Goal: Information Seeking & Learning: Learn about a topic

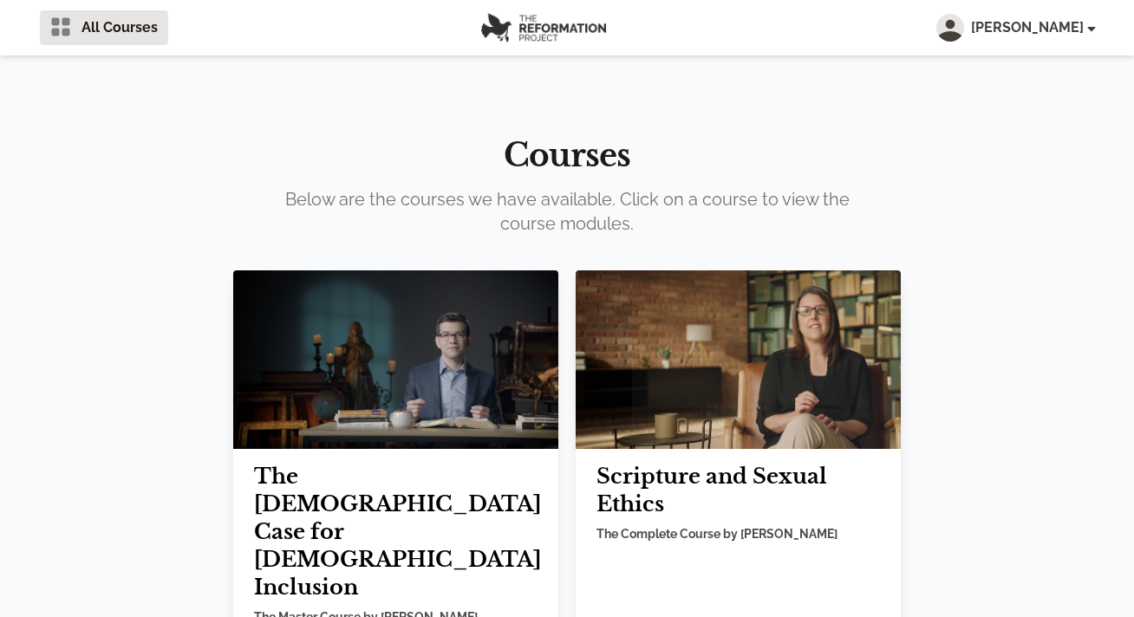
click at [419, 400] on img at bounding box center [395, 359] width 325 height 179
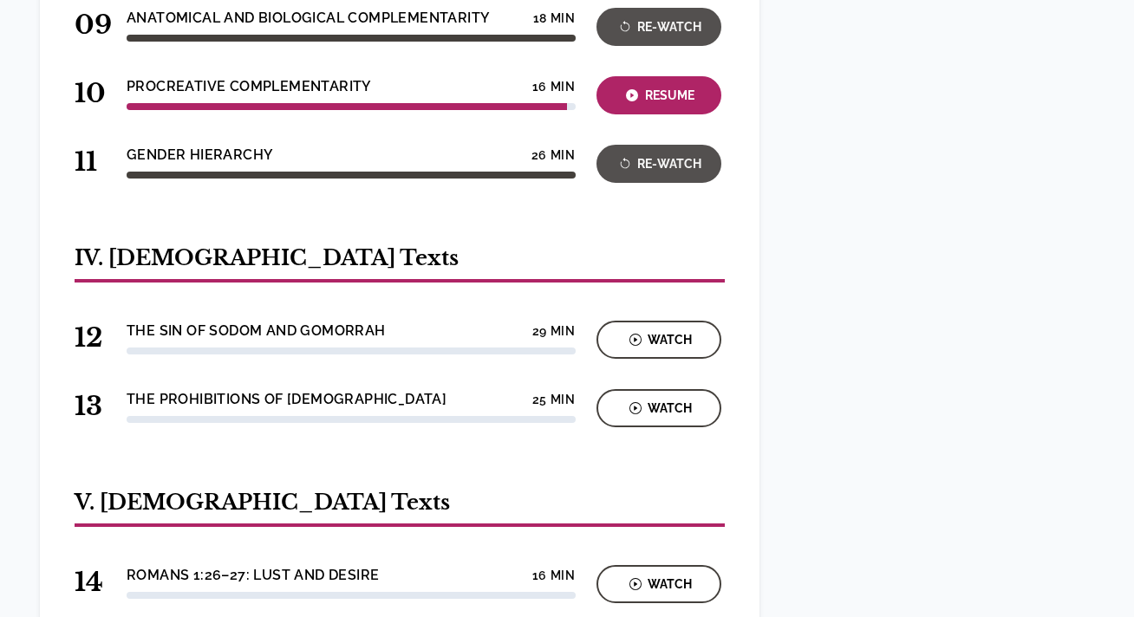
scroll to position [1410, 0]
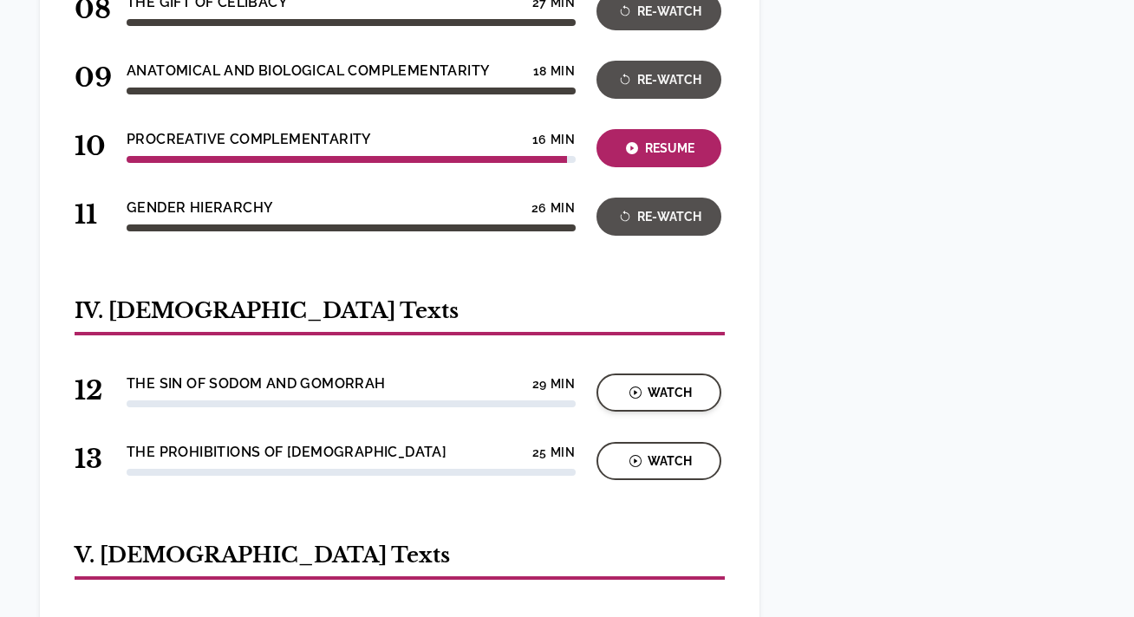
click at [666, 383] on div "Watch" at bounding box center [658, 393] width 114 height 20
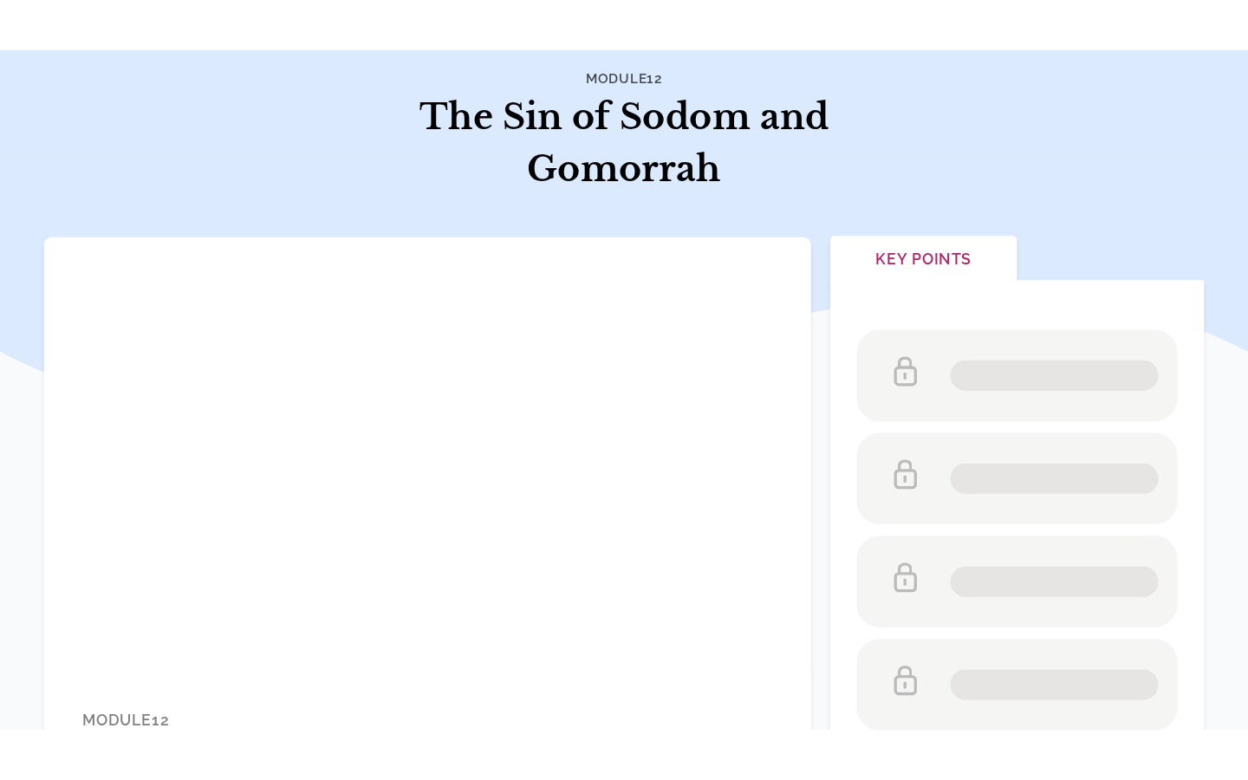
scroll to position [127, 0]
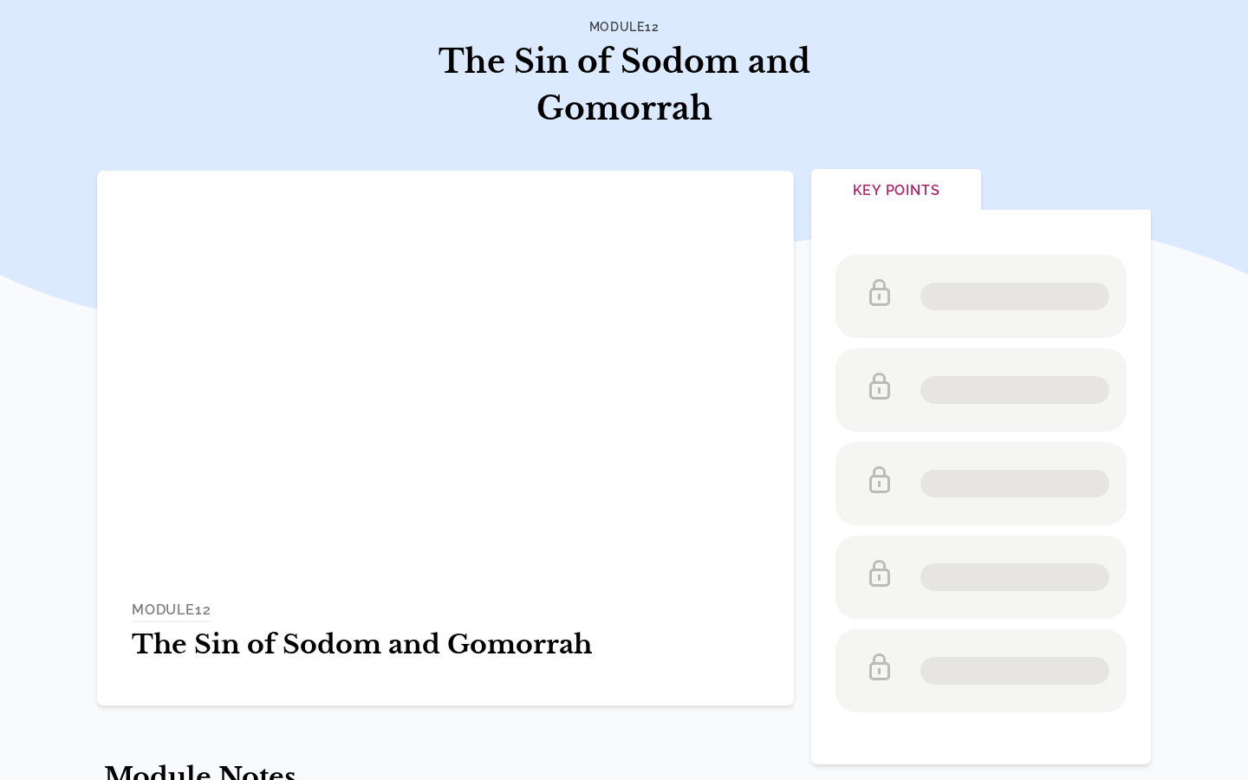
scroll to position [127, 0]
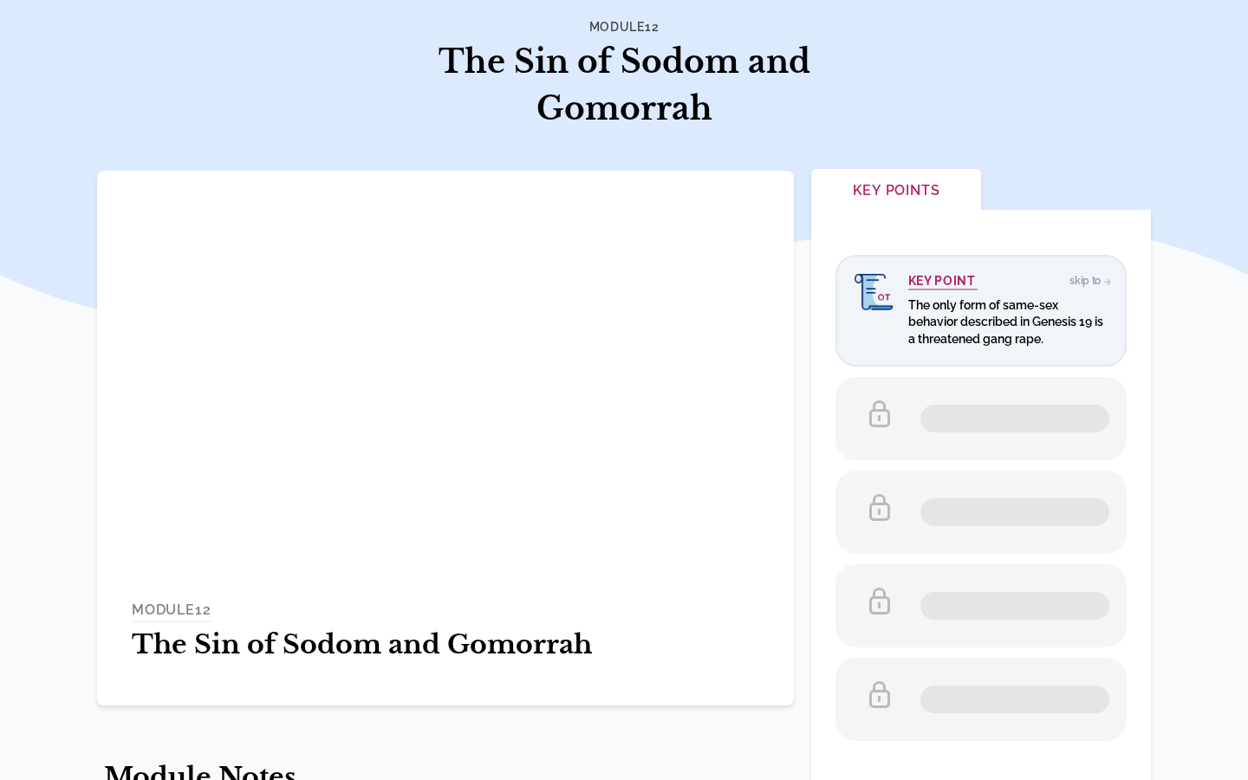
scroll to position [127, 0]
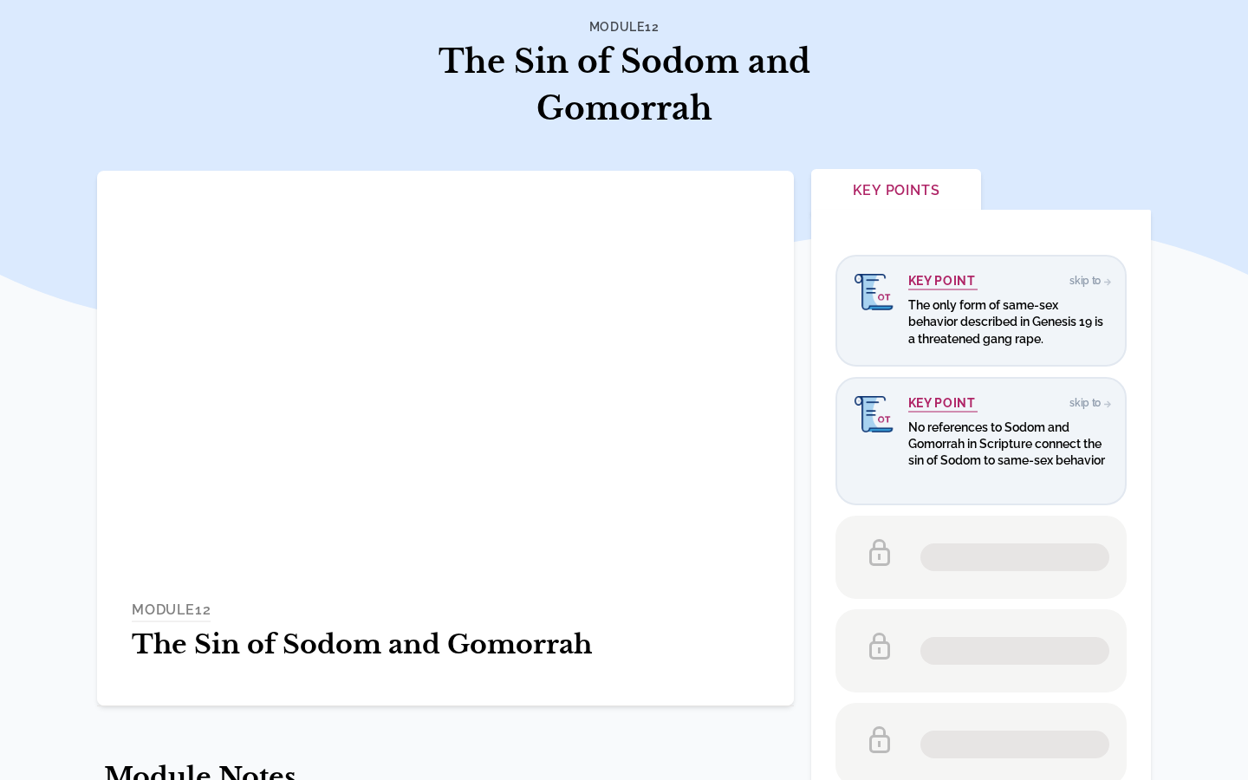
scroll to position [127, 0]
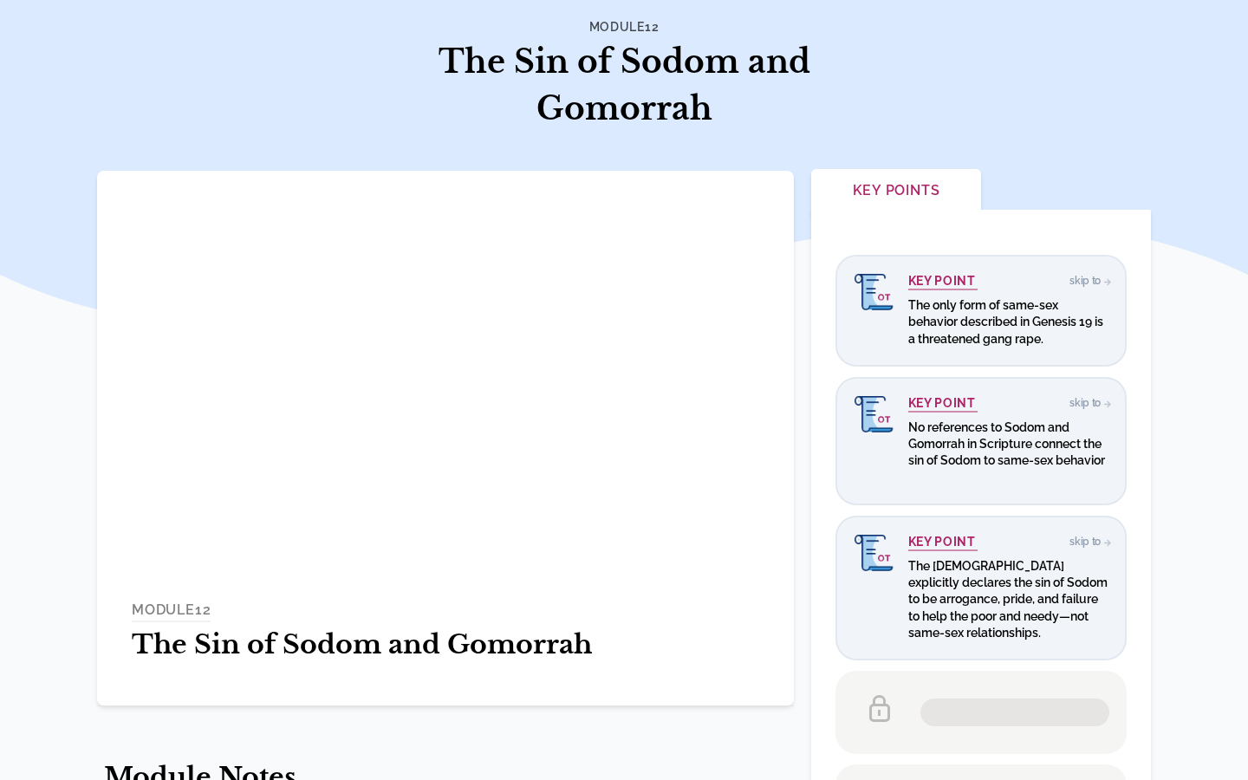
scroll to position [127, 0]
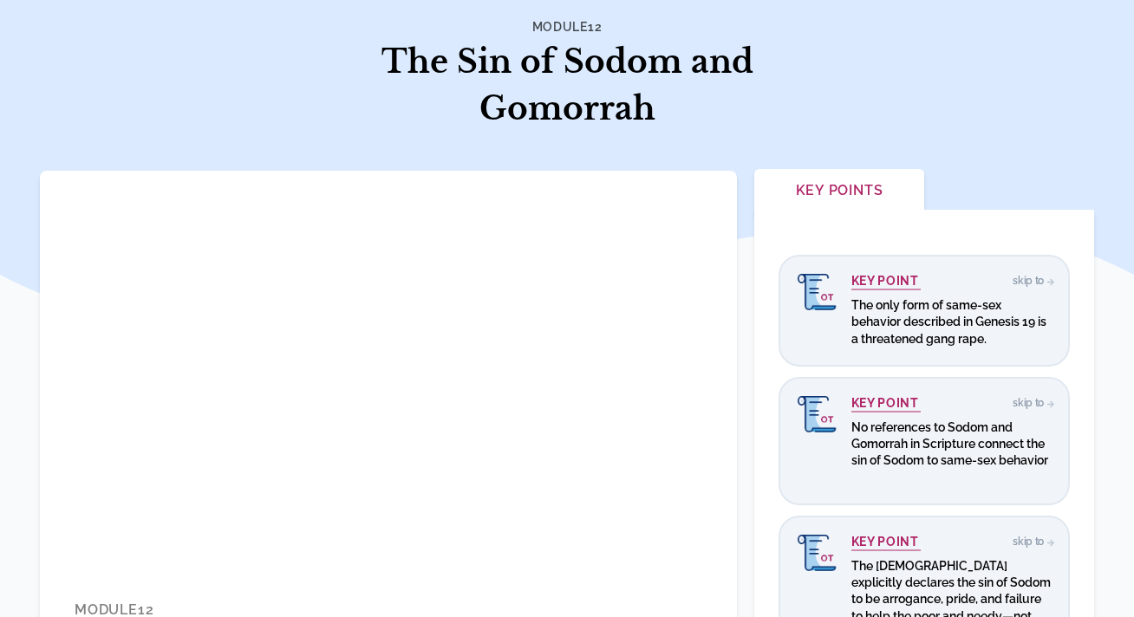
scroll to position [83, 0]
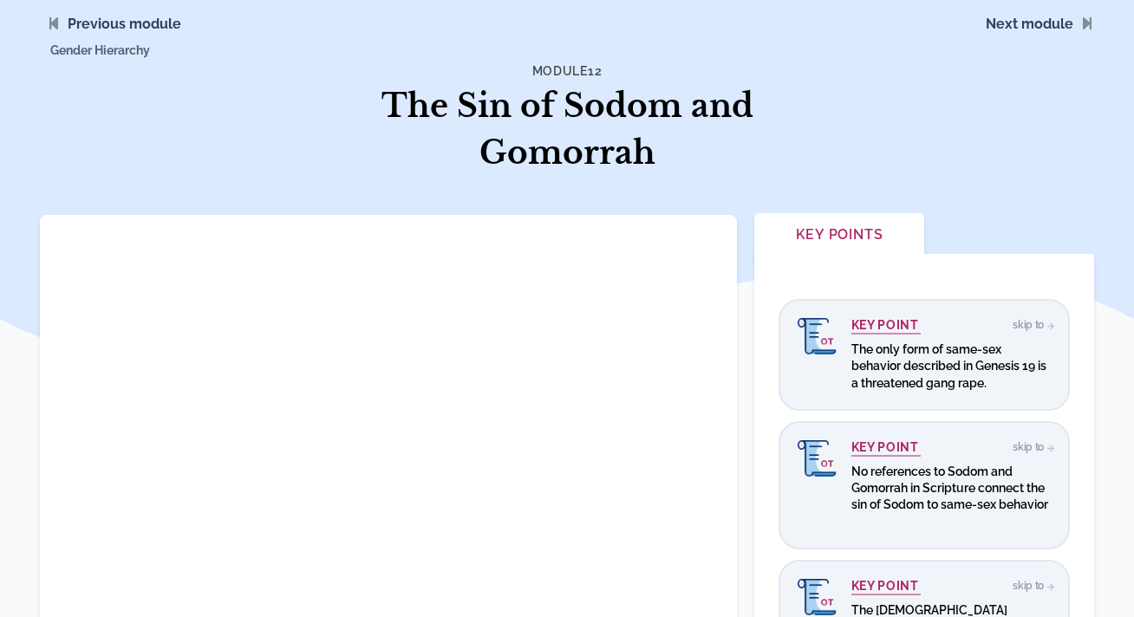
click at [113, 60] on span "Gender Hierarchy" at bounding box center [206, 36] width 333 height 101
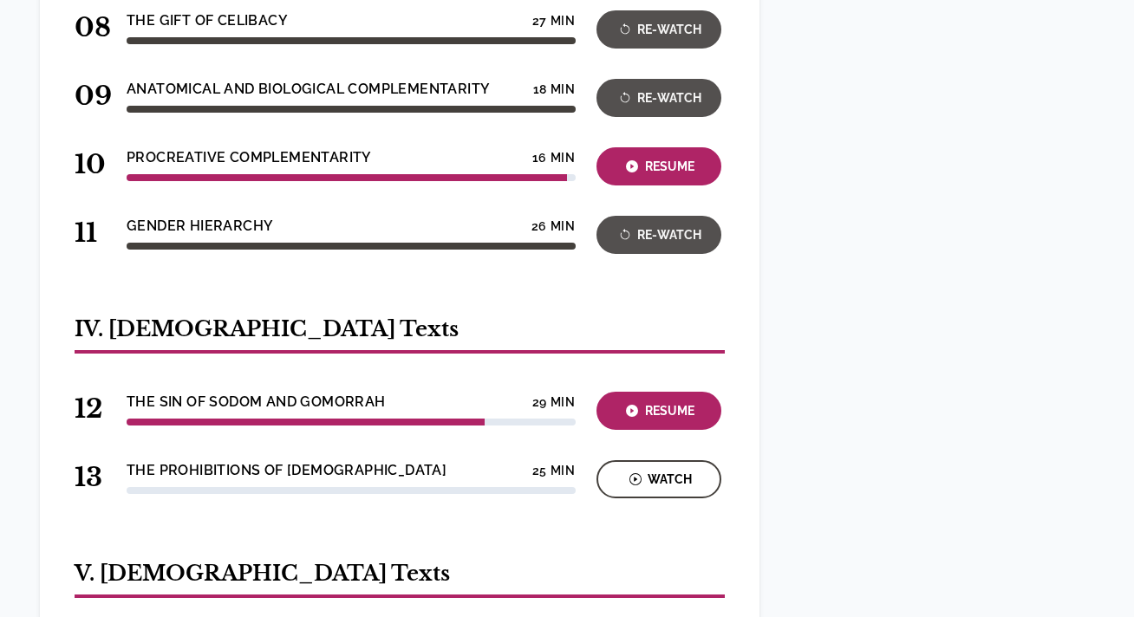
scroll to position [1397, 0]
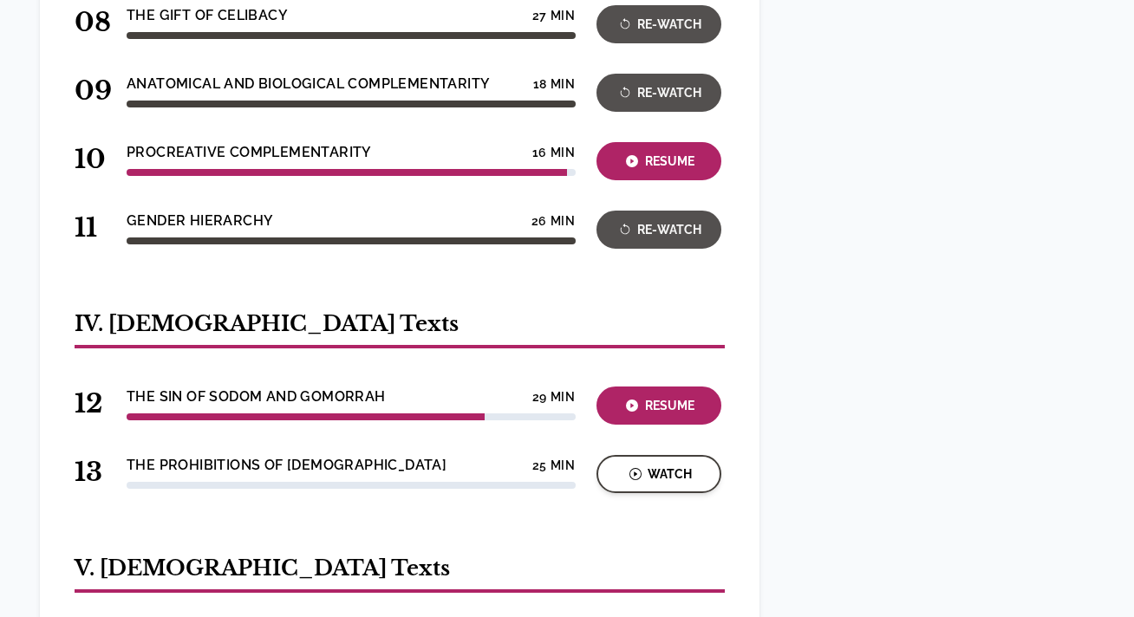
click at [692, 465] on div "Watch" at bounding box center [658, 475] width 114 height 20
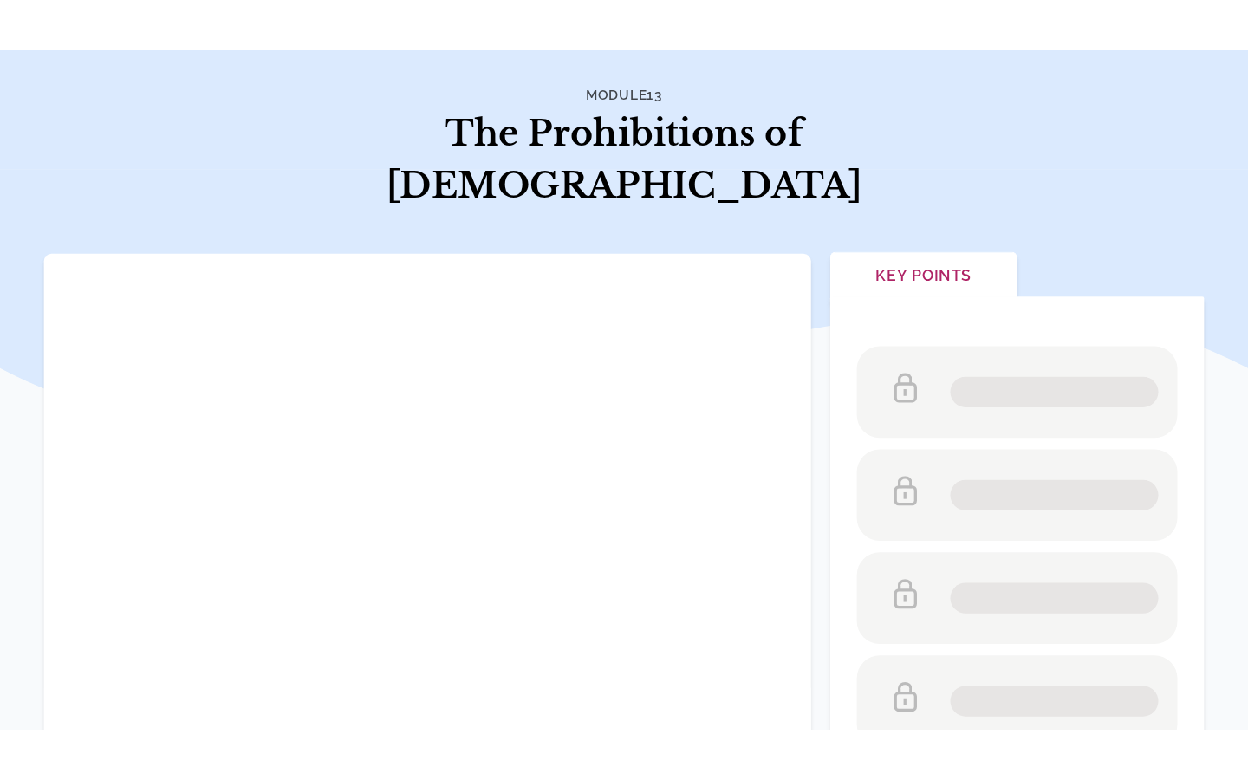
scroll to position [121, 0]
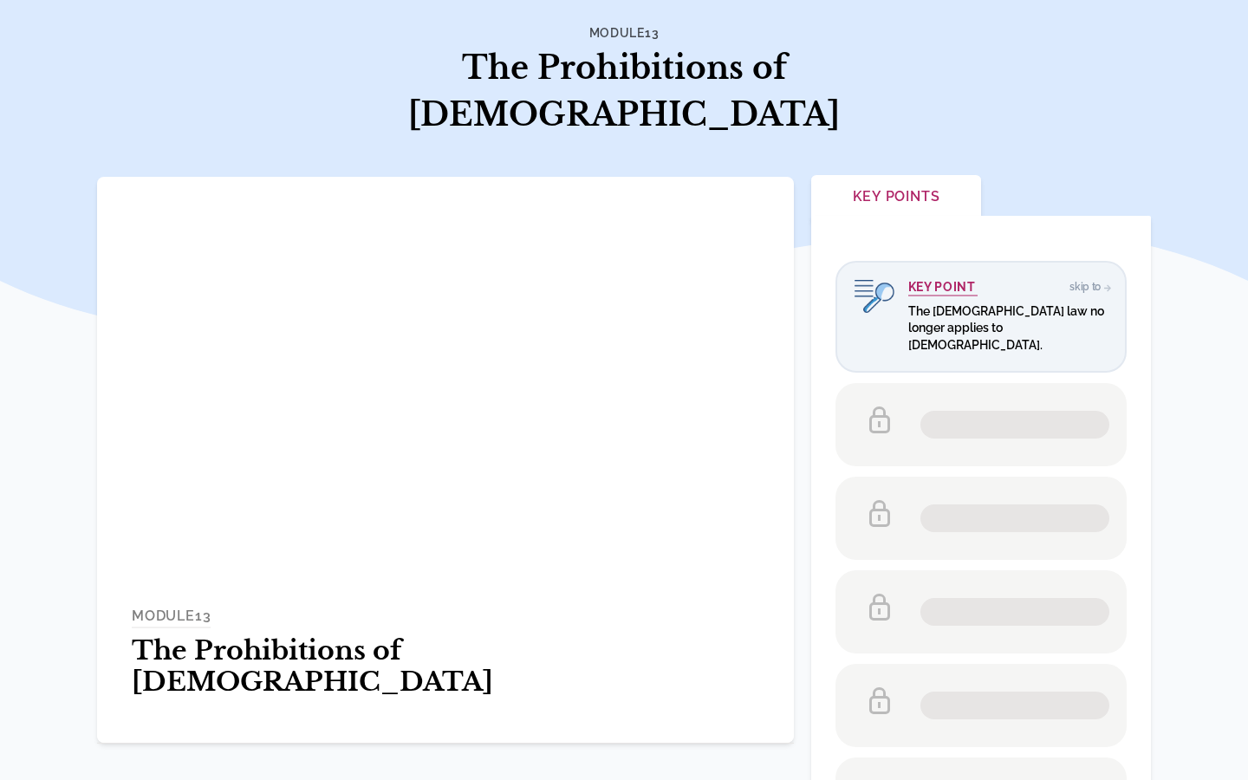
scroll to position [121, 0]
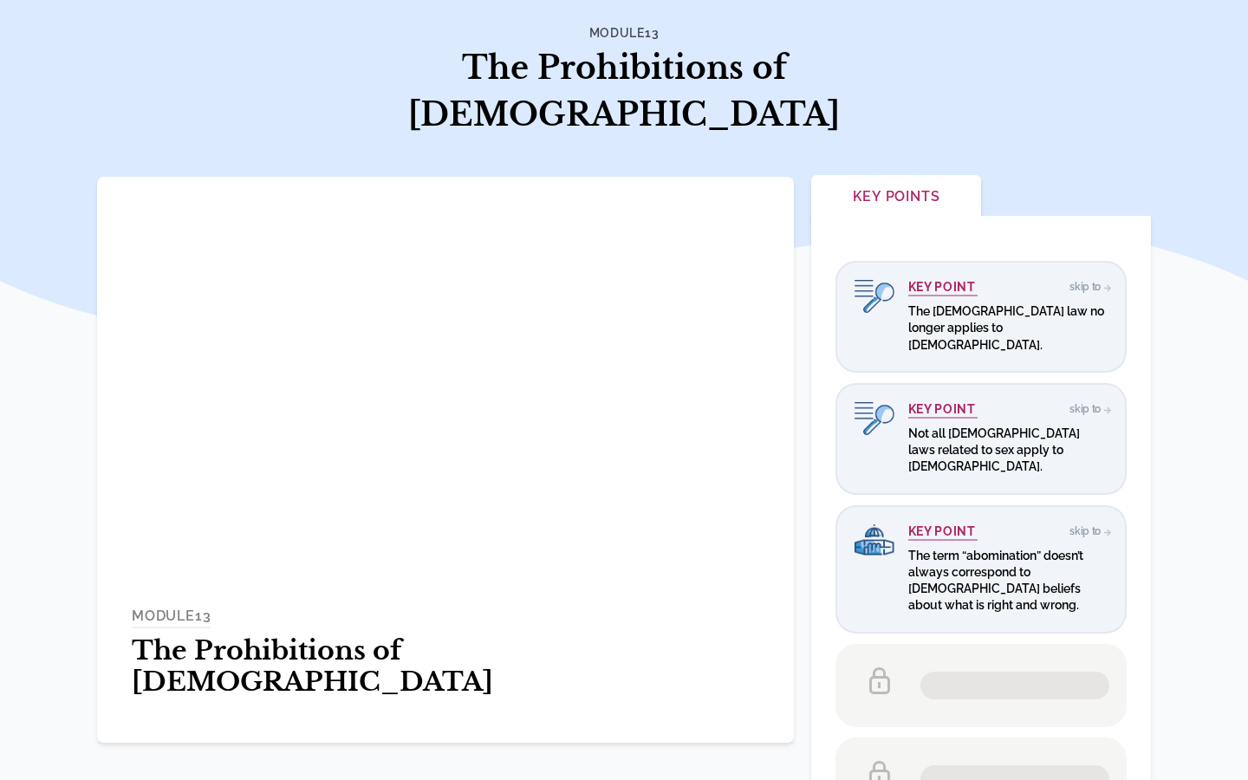
scroll to position [121, 0]
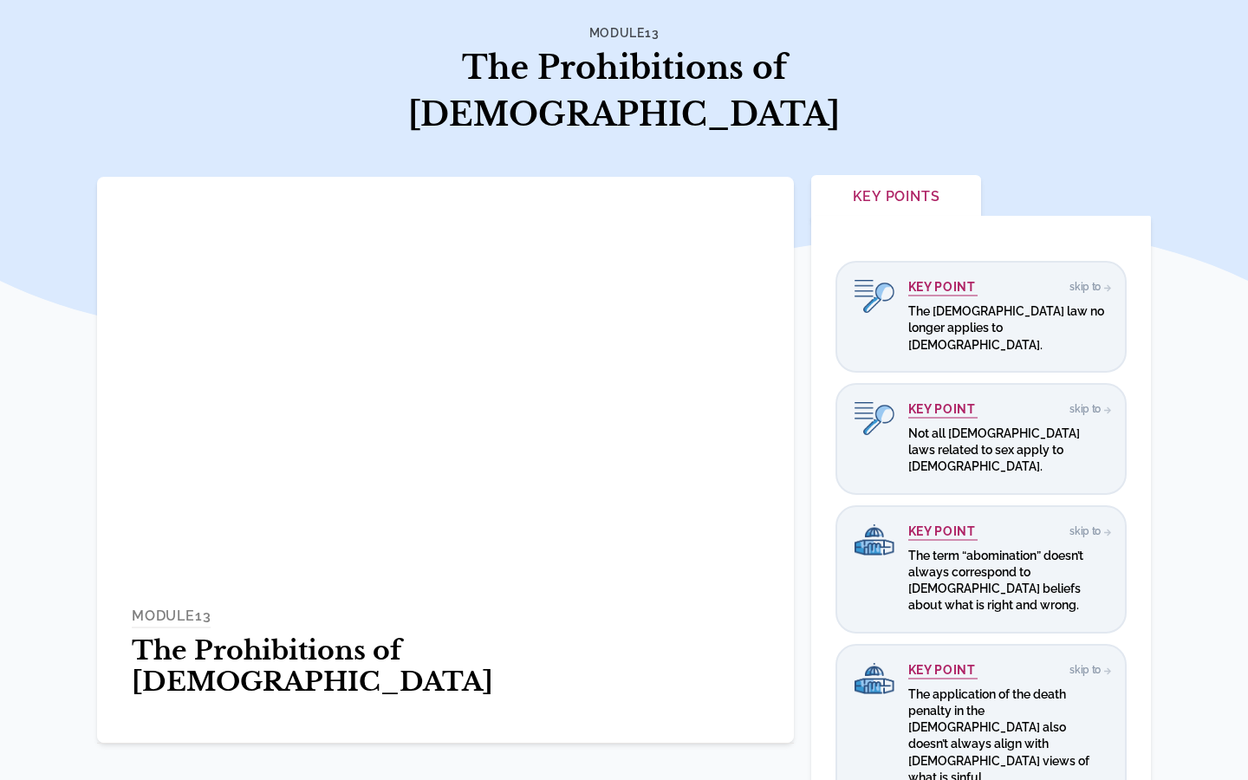
scroll to position [121, 0]
